Goal: Register for event/course

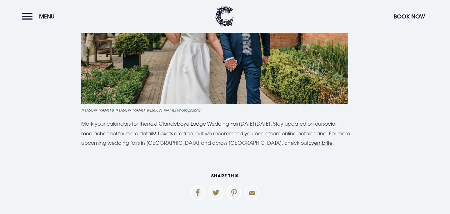
scroll to position [1807, 0]
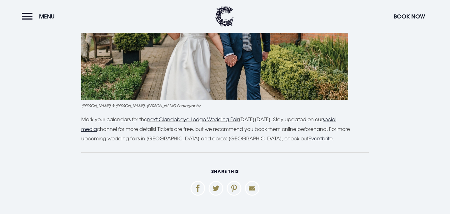
click at [219, 120] on link "next Clandeboye Lodge Wedding Fair" at bounding box center [193, 119] width 92 height 6
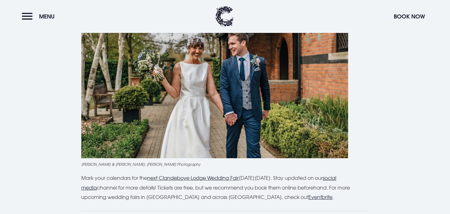
scroll to position [1608, 0]
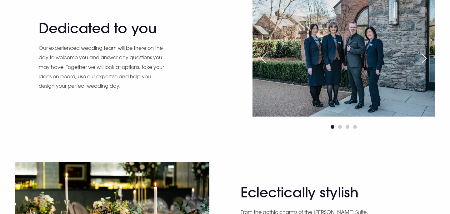
scroll to position [555, 0]
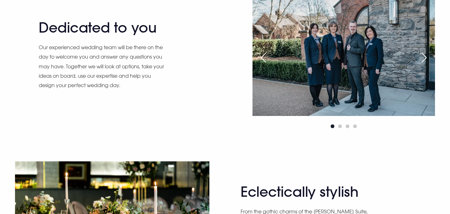
click at [432, 57] on div "Next slide" at bounding box center [424, 58] width 16 height 14
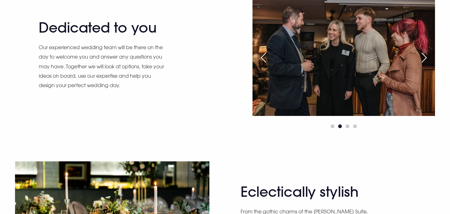
click at [432, 57] on div "Next slide" at bounding box center [424, 58] width 16 height 14
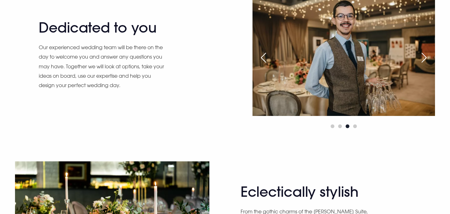
click at [264, 56] on div "Previous slide" at bounding box center [264, 58] width 16 height 14
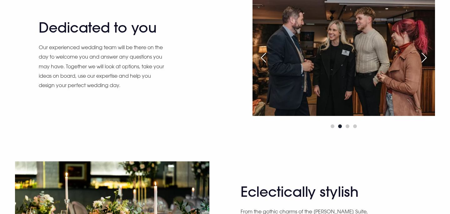
click at [264, 57] on div "Previous slide" at bounding box center [264, 58] width 16 height 14
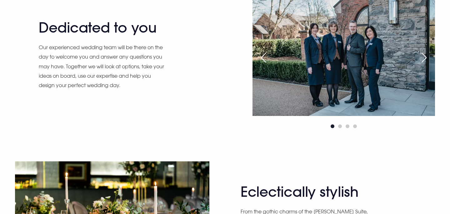
click at [423, 61] on div "Next slide" at bounding box center [424, 58] width 16 height 14
click at [424, 61] on div "Next slide" at bounding box center [424, 58] width 16 height 14
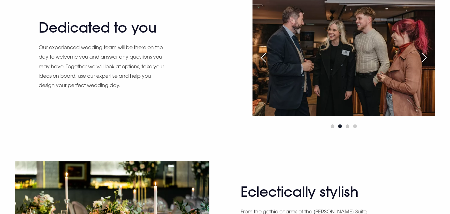
click at [424, 61] on div "Next slide" at bounding box center [424, 58] width 16 height 14
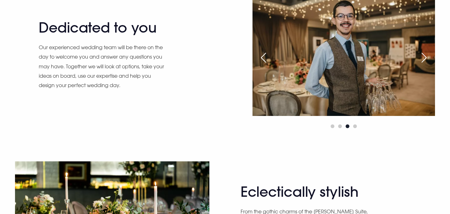
click at [424, 61] on div "Next slide" at bounding box center [424, 58] width 16 height 14
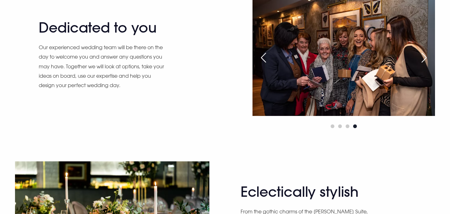
click at [424, 61] on div "Next slide" at bounding box center [424, 58] width 16 height 14
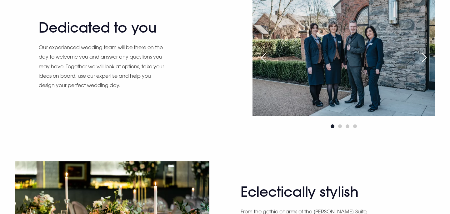
click at [424, 61] on div "Next slide" at bounding box center [424, 58] width 16 height 14
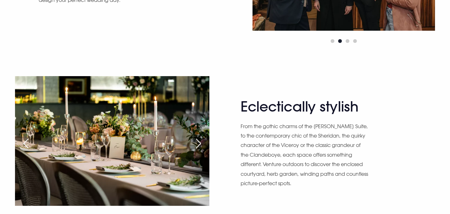
scroll to position [562, 0]
